Goal: Navigation & Orientation: Go to known website

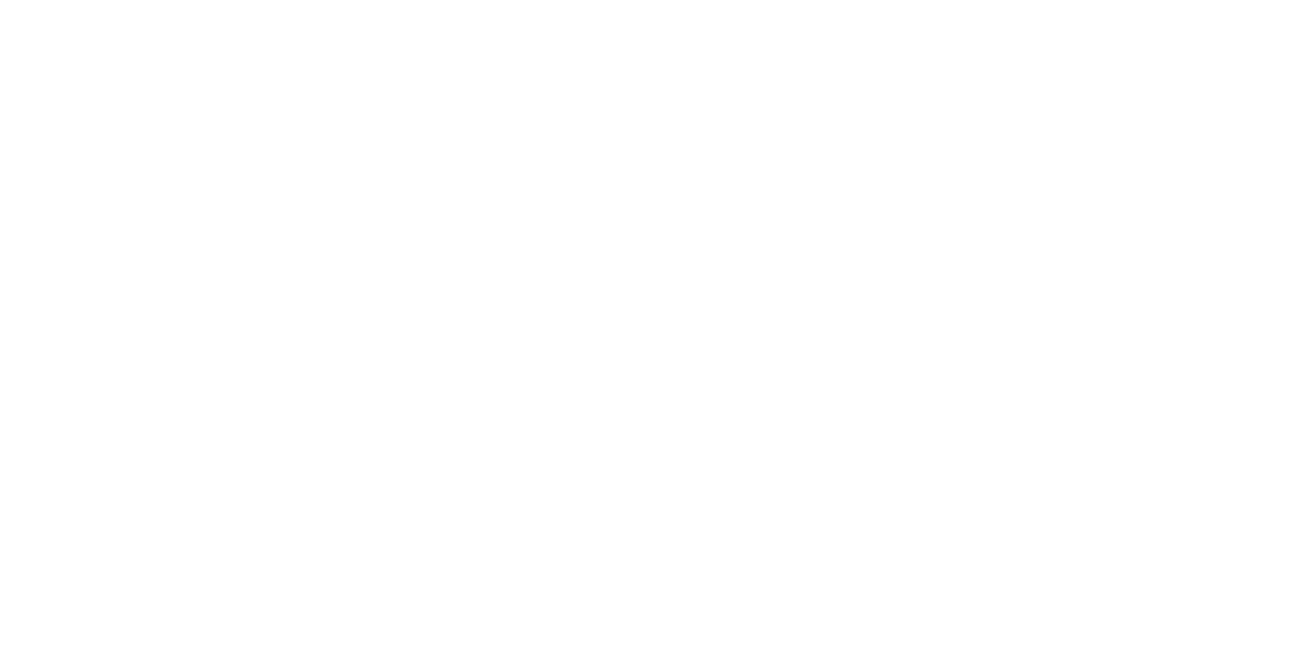
click at [814, 457] on body "We value your privacy We use cookies to enhance your browsing experience, serve…" at bounding box center [657, 327] width 1315 height 654
click at [1134, 302] on body "We value your privacy We use cookies to enhance your browsing experience, serve…" at bounding box center [657, 327] width 1315 height 654
click at [886, 278] on body "We value your privacy We use cookies to enhance your browsing experience, serve…" at bounding box center [657, 327] width 1315 height 654
click at [789, 333] on body "We value your privacy We use cookies to enhance your browsing experience, serve…" at bounding box center [657, 327] width 1315 height 654
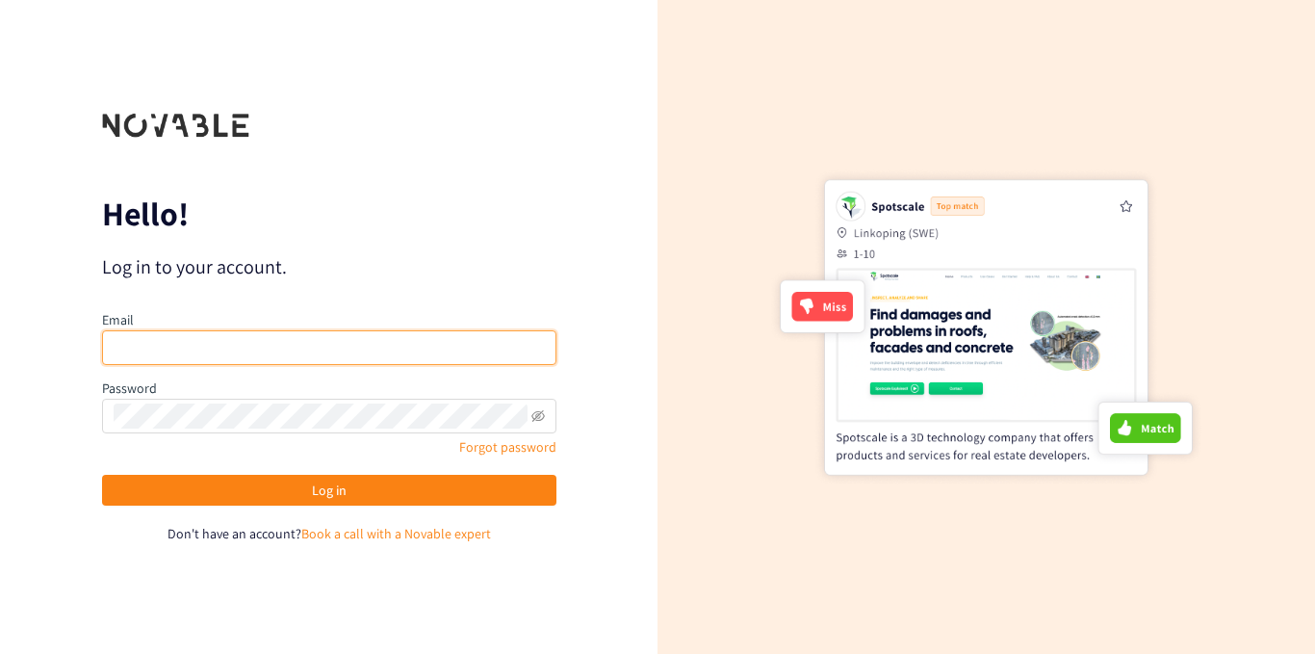
click at [285, 348] on input "email" at bounding box center [329, 347] width 455 height 35
click at [403, 337] on input "rrames" at bounding box center [329, 347] width 455 height 35
type input "r"
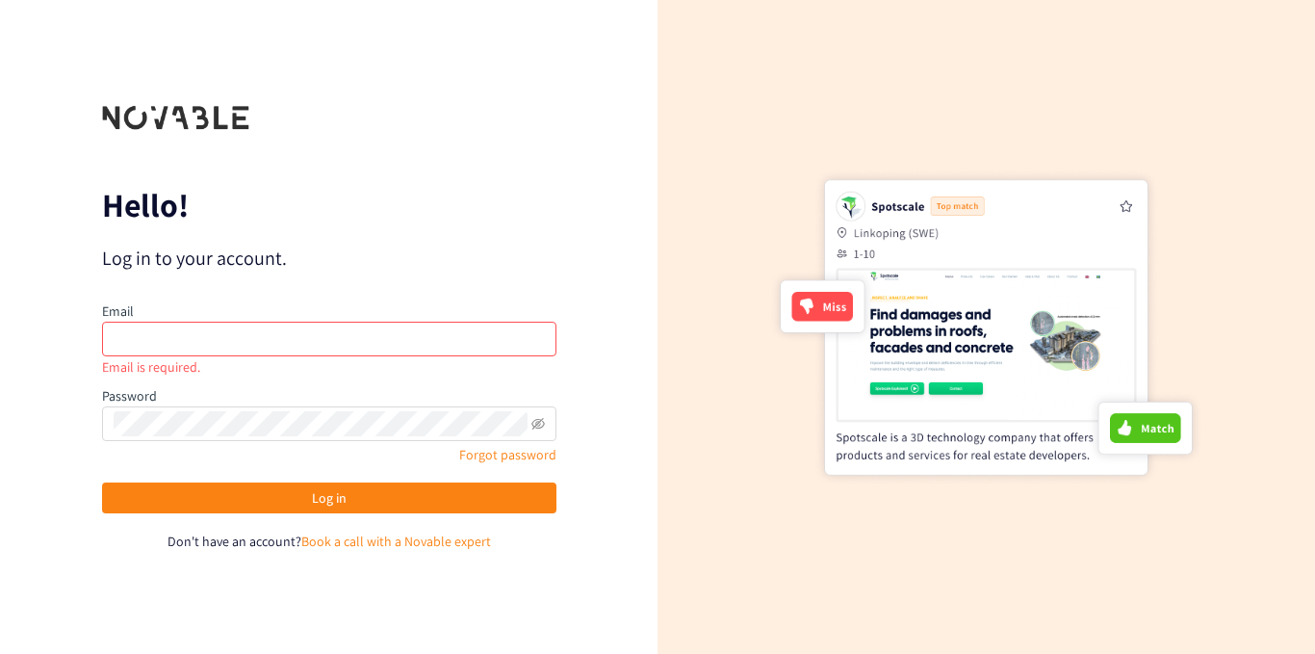
click at [860, 144] on div at bounding box center [985, 327] width 433 height 490
click at [178, 344] on input "email" at bounding box center [329, 339] width 455 height 35
